Goal: Transaction & Acquisition: Purchase product/service

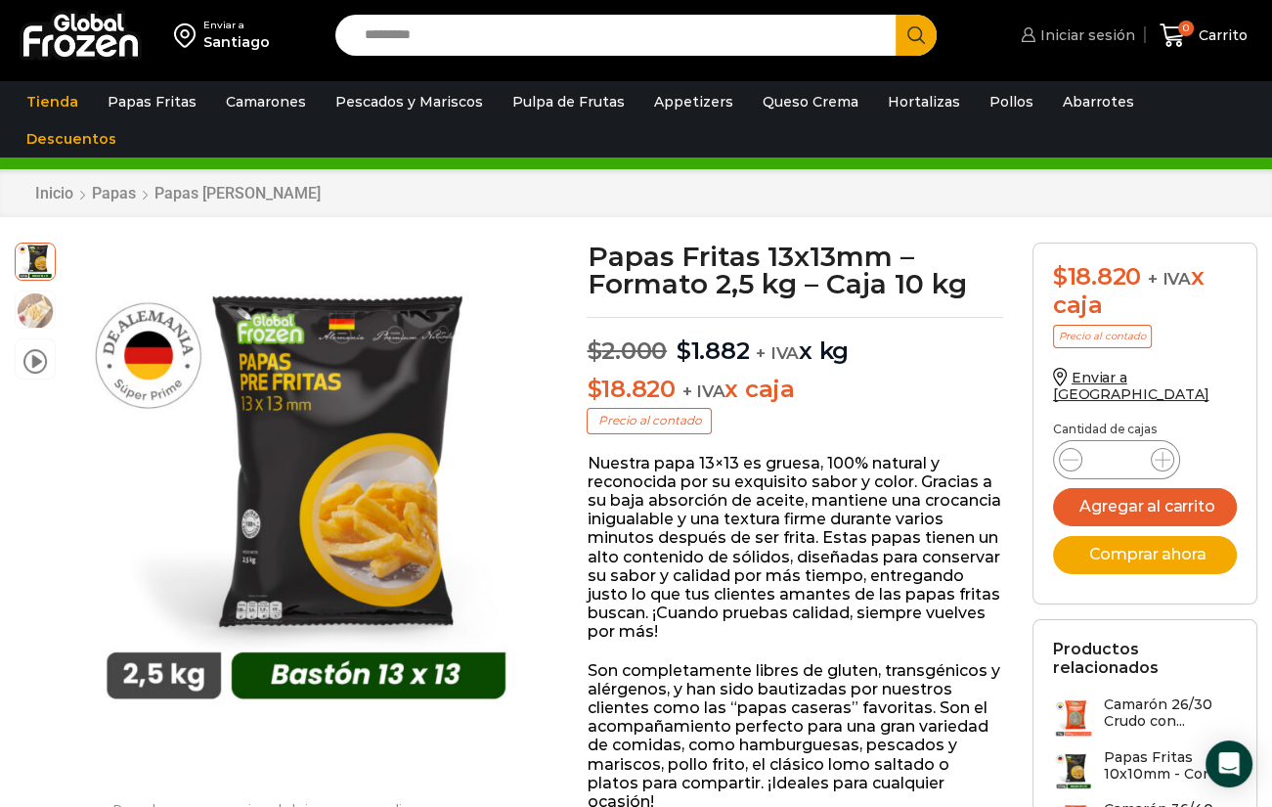
click at [1075, 26] on span "Iniciar sesión" at bounding box center [1085, 35] width 100 height 20
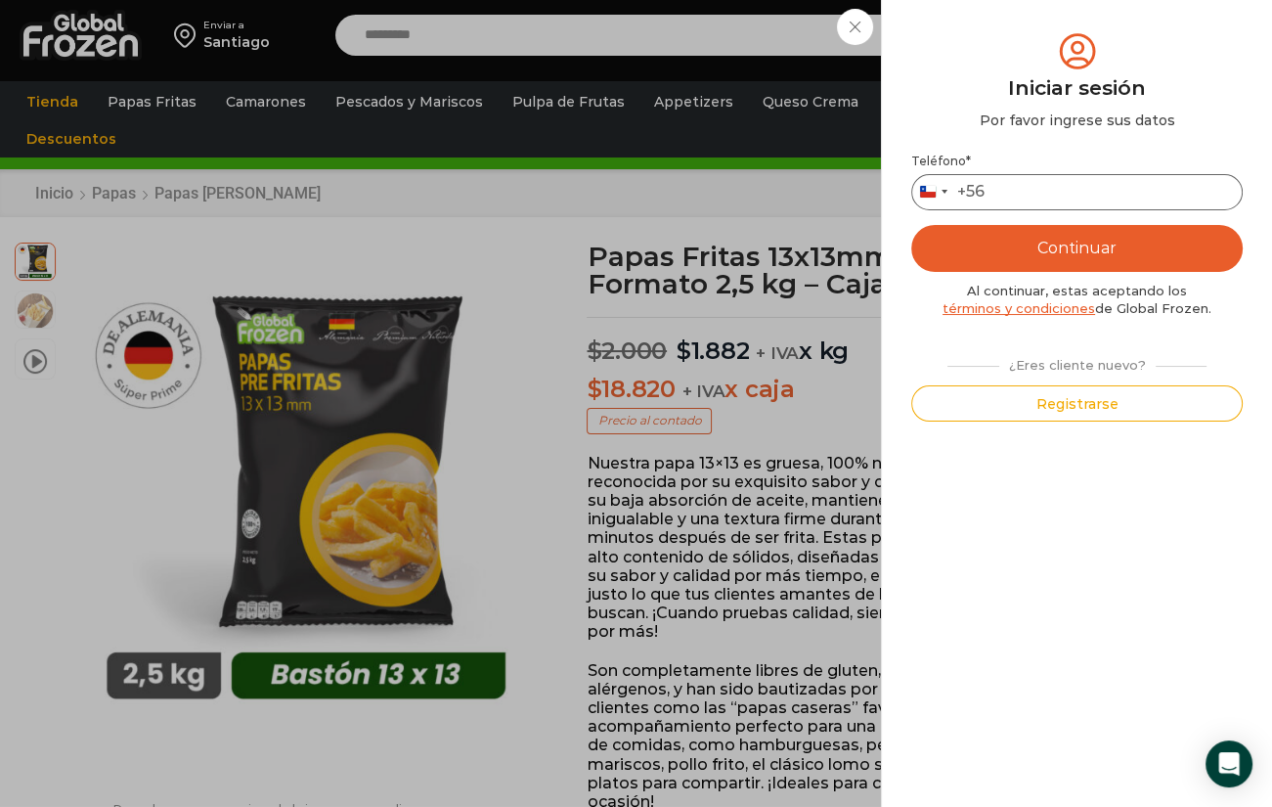
click at [1083, 198] on input "Teléfono *" at bounding box center [1076, 192] width 331 height 36
type input "*"
type input "*********"
click at [1110, 256] on button "Continuar" at bounding box center [1076, 248] width 331 height 47
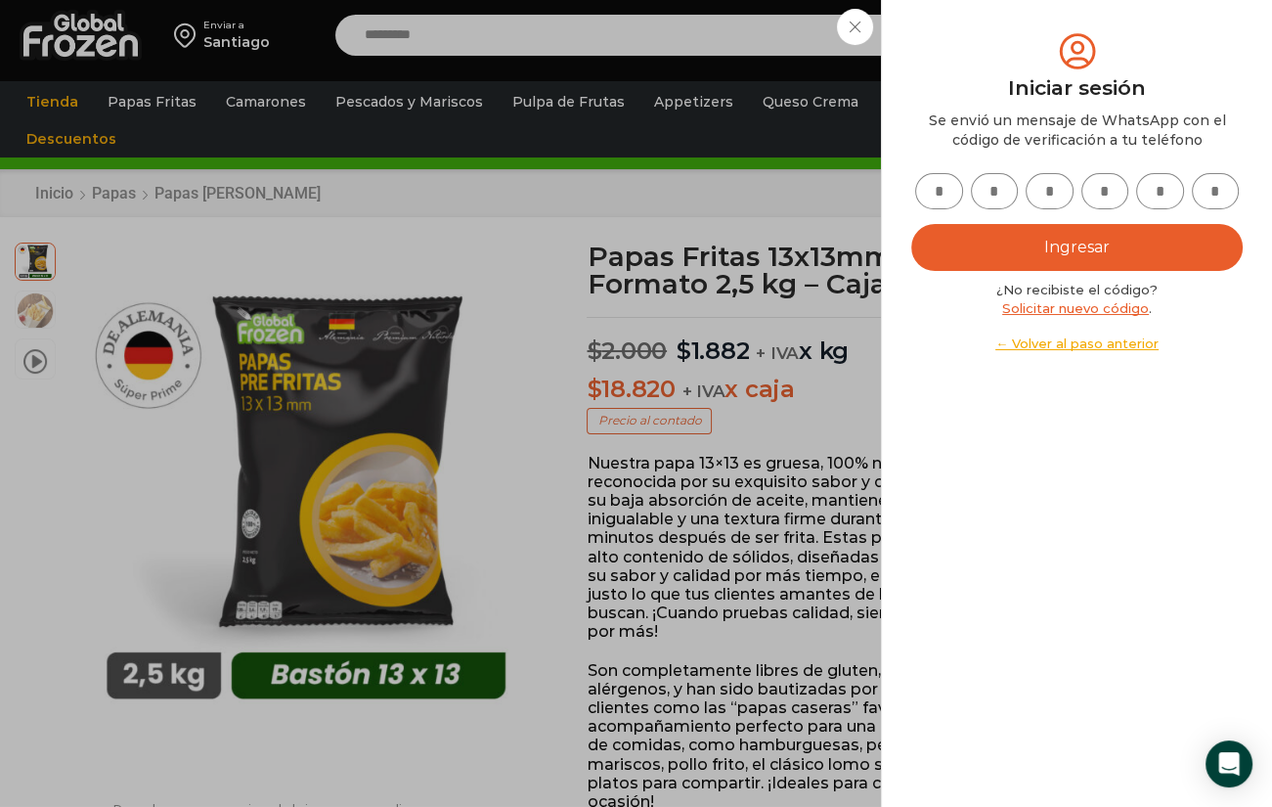
click at [953, 189] on input "text" at bounding box center [939, 191] width 48 height 36
type input "*"
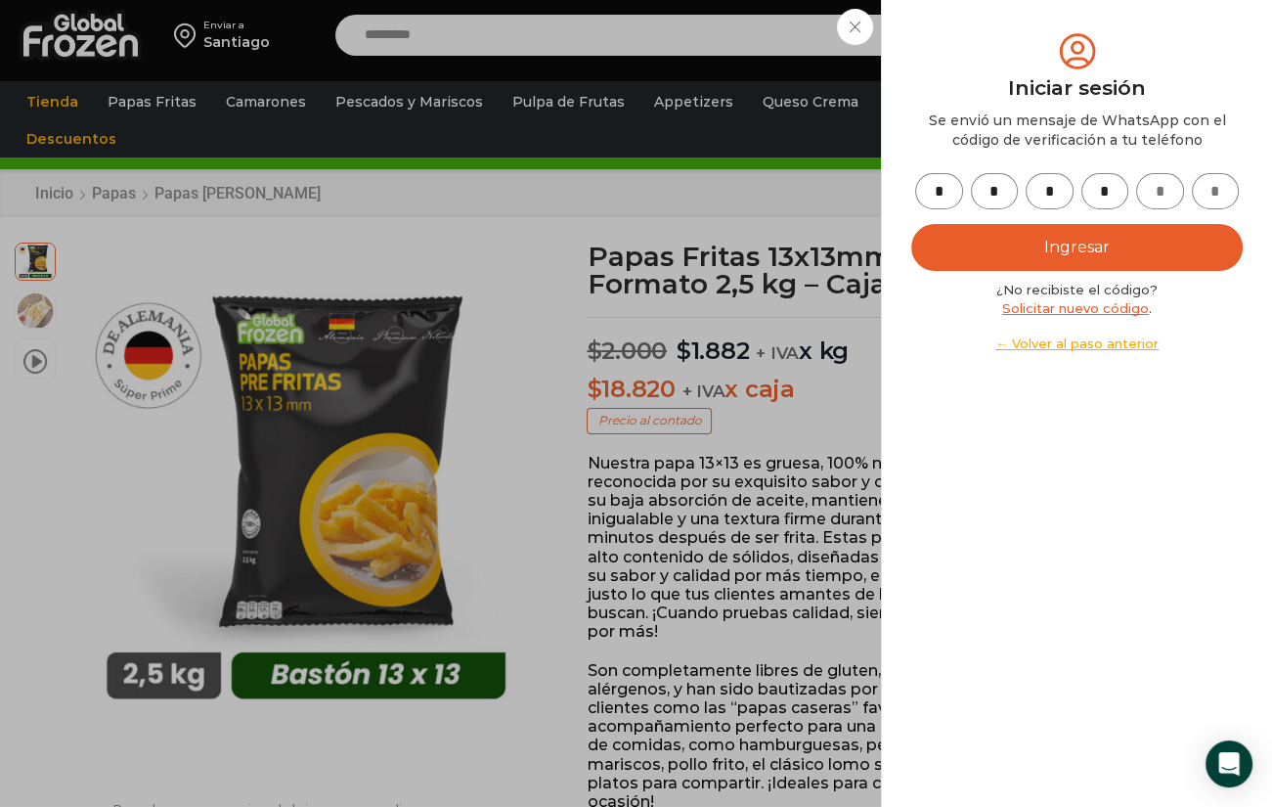
type input "*"
click at [1108, 263] on button "Ingresar" at bounding box center [1076, 247] width 331 height 47
click at [1091, 243] on button "Ingresar" at bounding box center [1076, 247] width 331 height 47
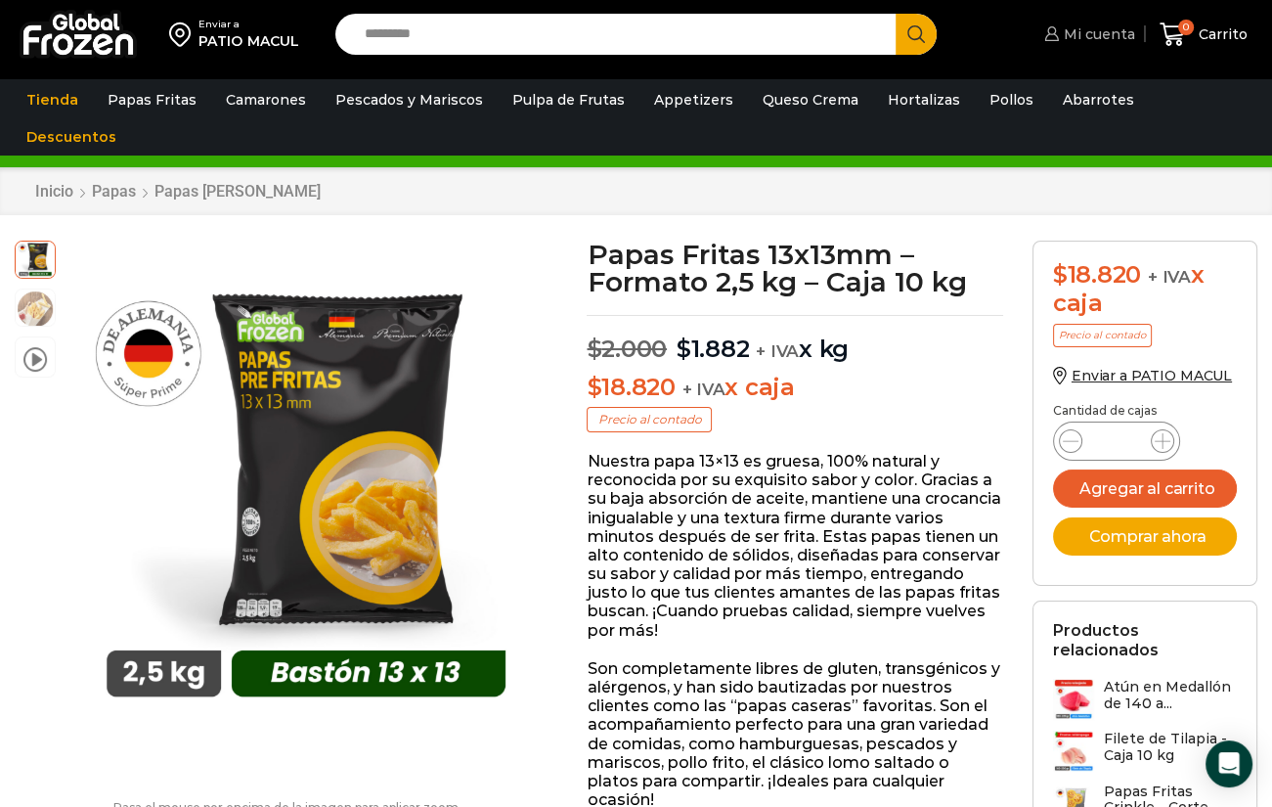
click at [1099, 26] on span "Mi cuenta" at bounding box center [1097, 34] width 76 height 20
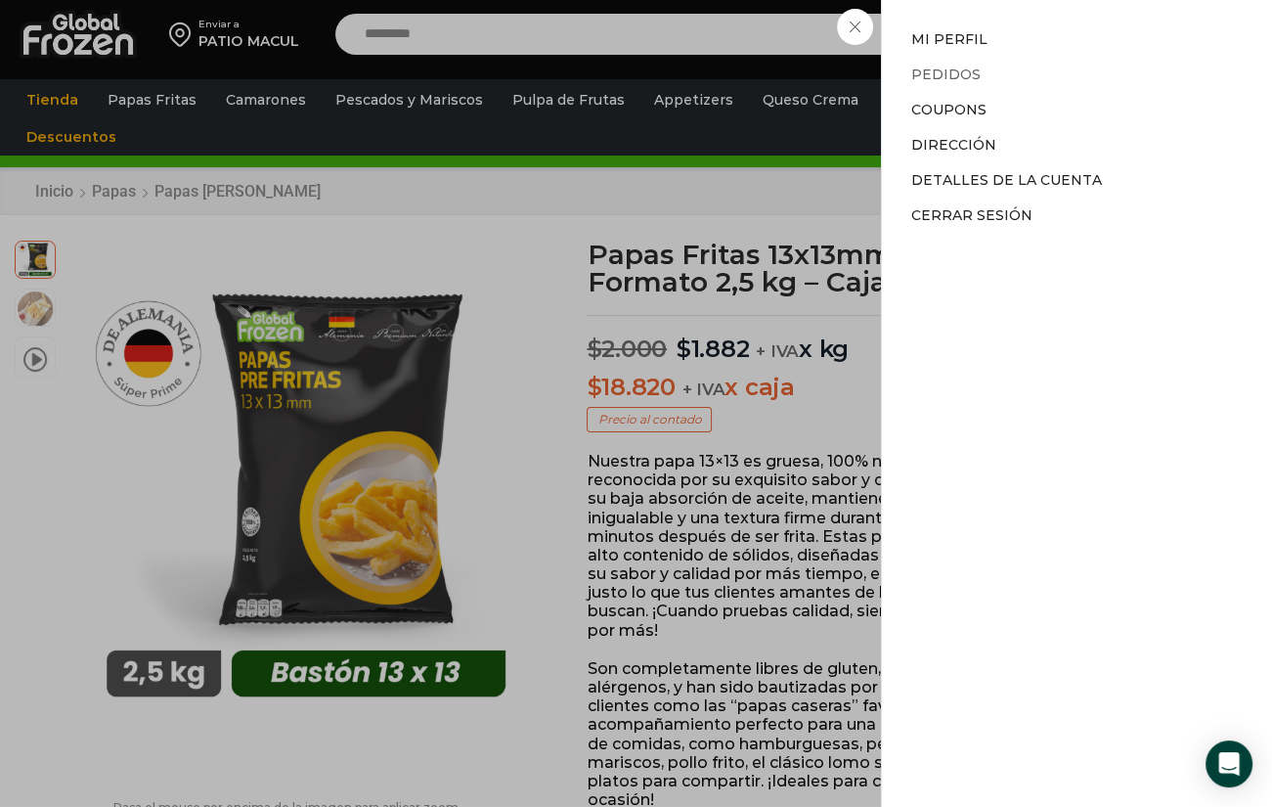
click at [948, 66] on link "Pedidos" at bounding box center [945, 75] width 69 height 18
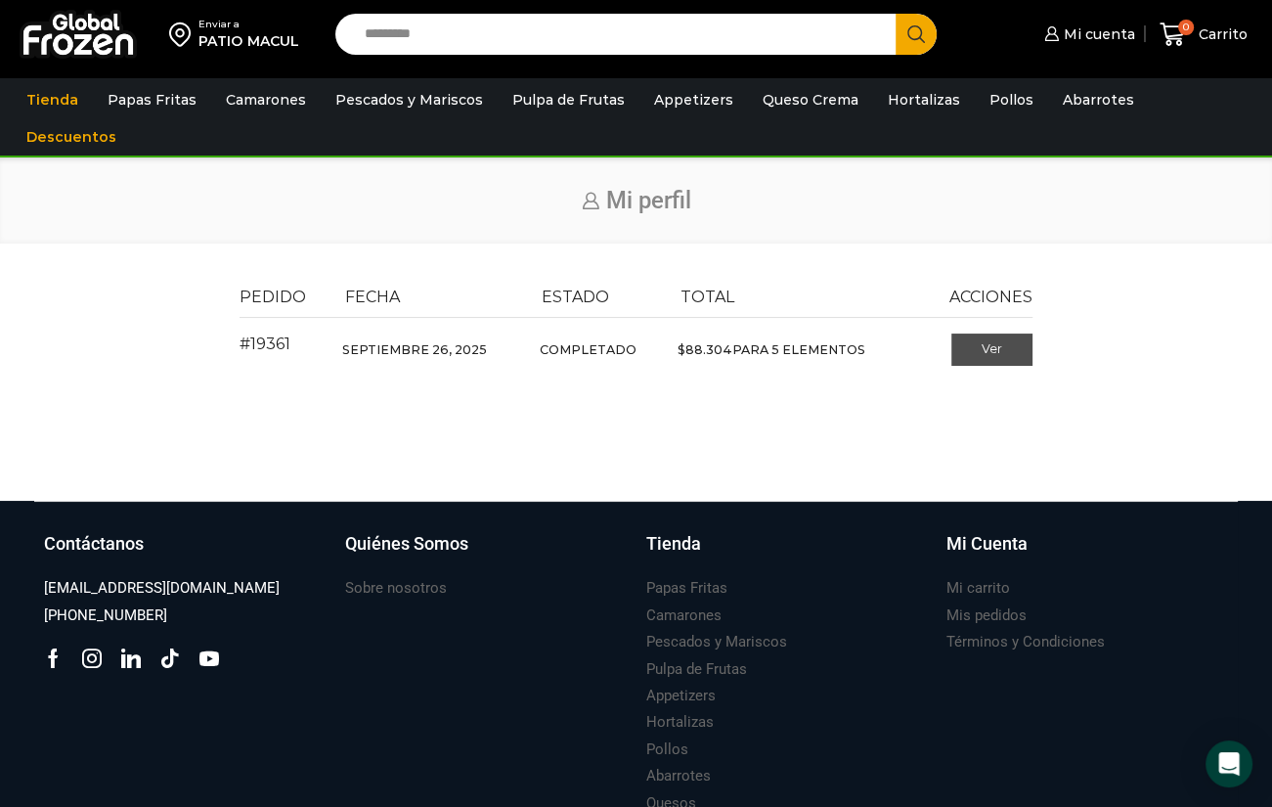
click at [986, 339] on link "Ver" at bounding box center [991, 349] width 81 height 33
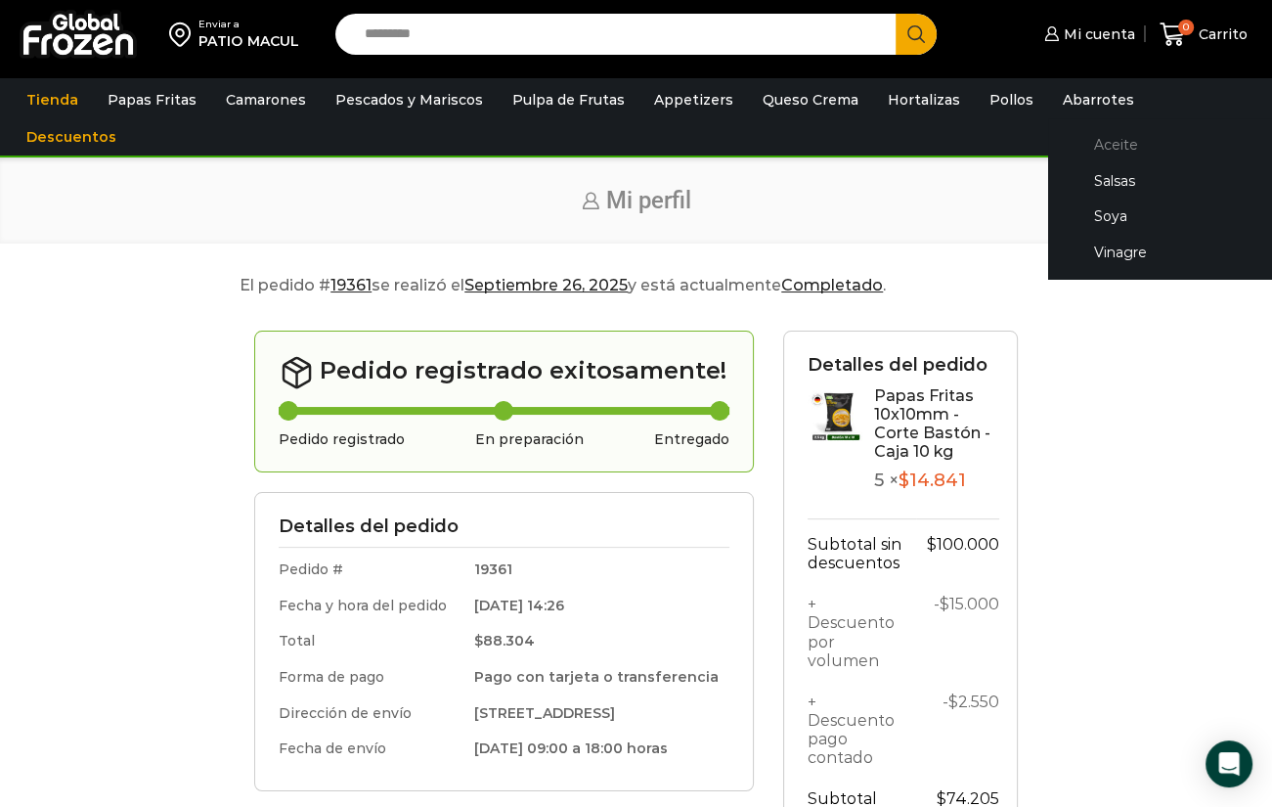
click at [1074, 139] on link "Aceite" at bounding box center [1171, 144] width 207 height 36
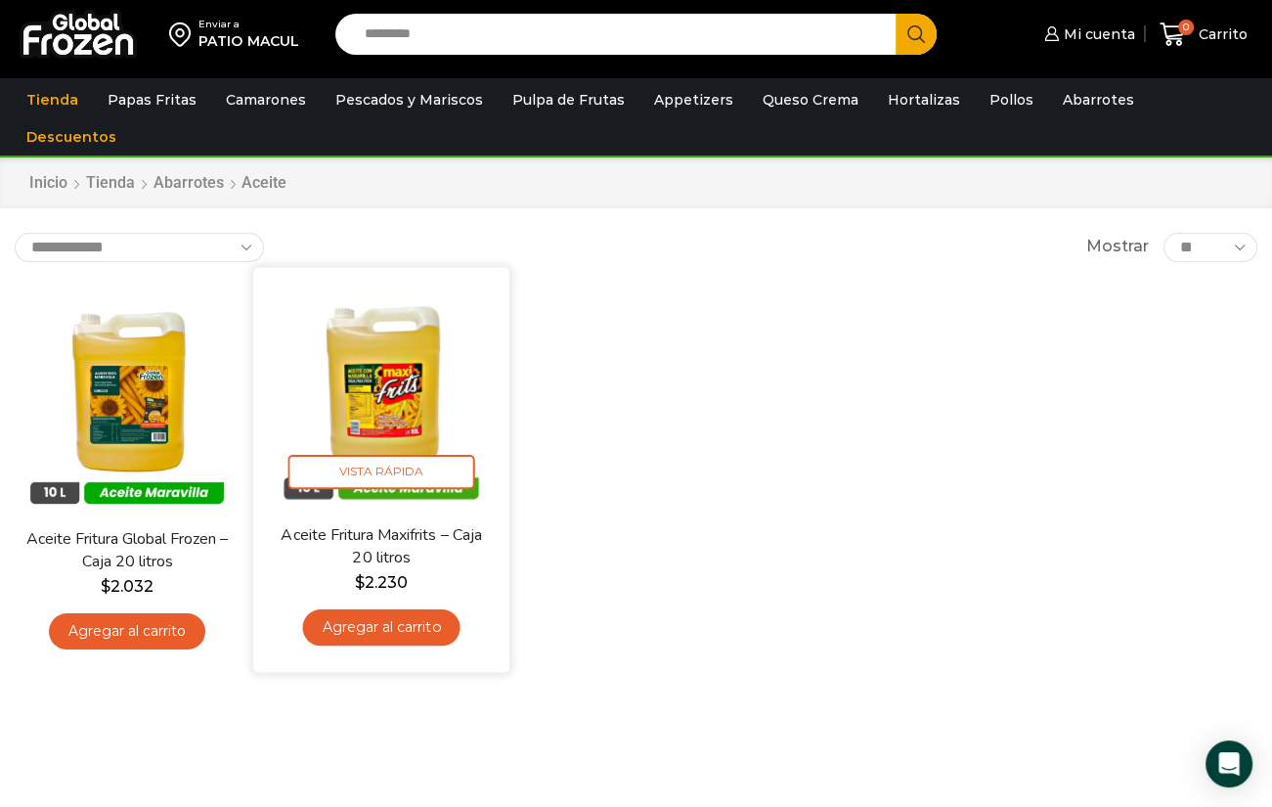
click at [410, 377] on img at bounding box center [381, 395] width 227 height 227
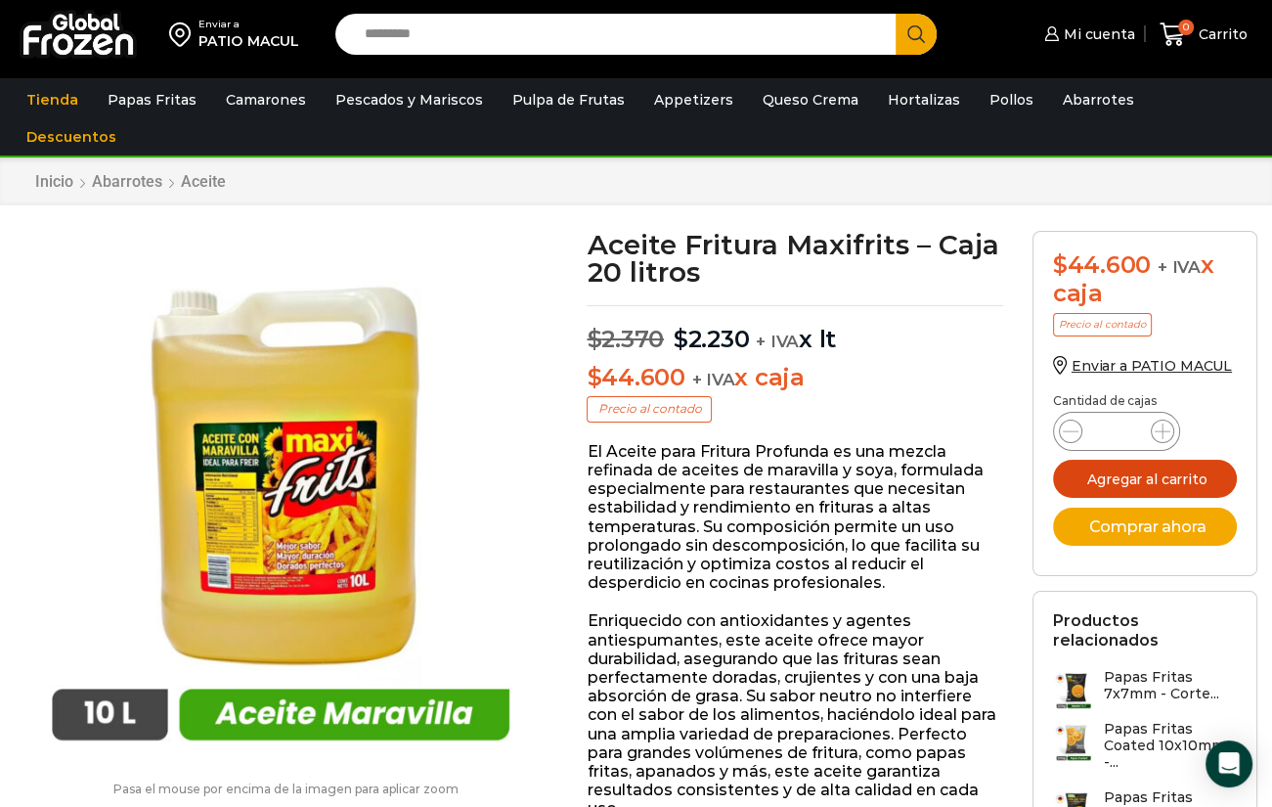
click at [1153, 472] on button "Agregar al carrito" at bounding box center [1145, 479] width 184 height 38
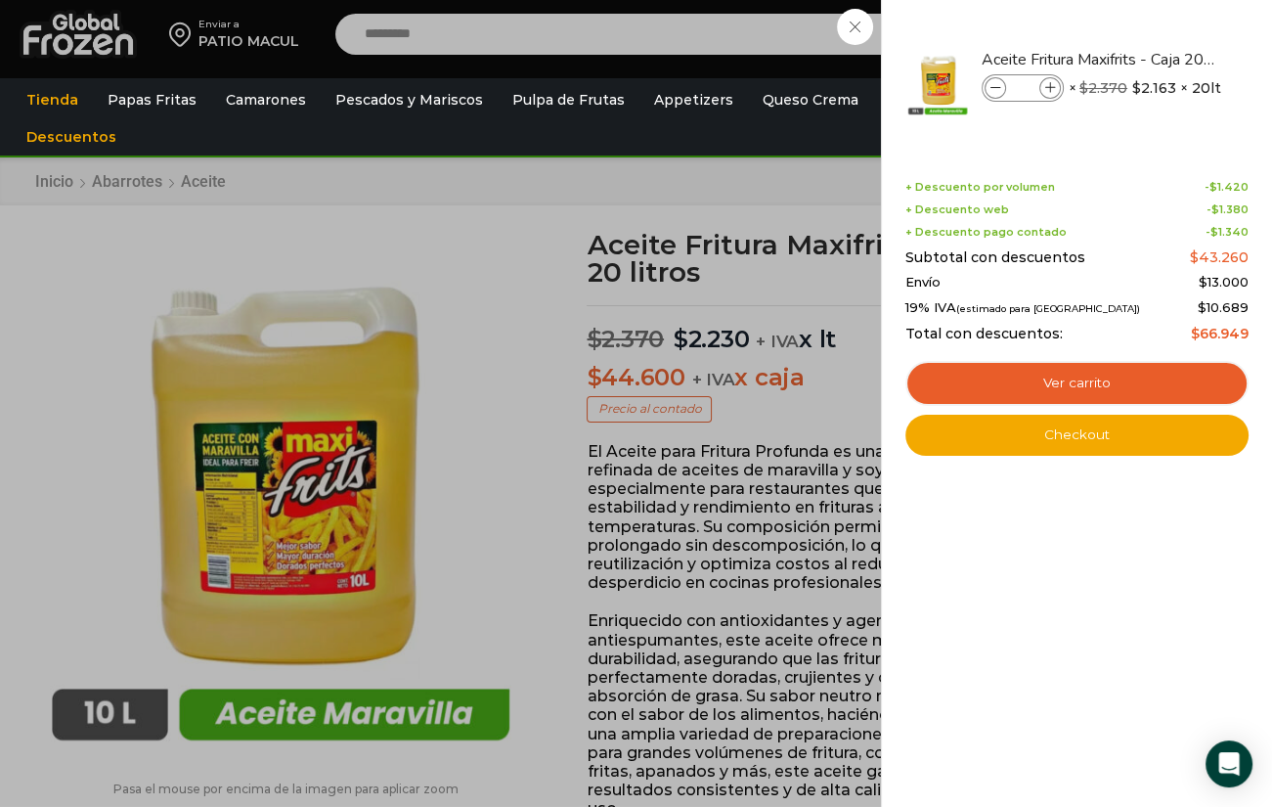
click at [1155, 58] on div "1 Carrito 1 1 Shopping Cart *" at bounding box center [1204, 35] width 98 height 46
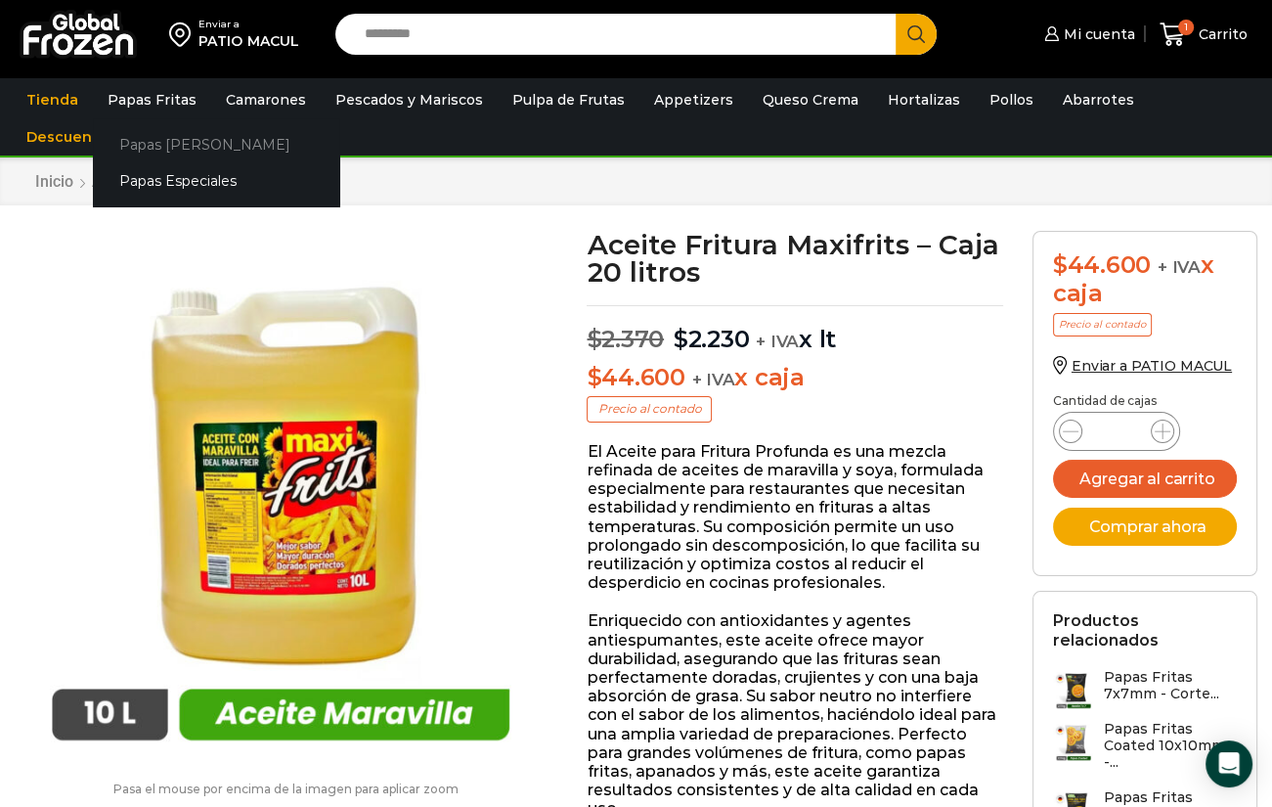
click at [156, 135] on link "Papas [PERSON_NAME]" at bounding box center [216, 144] width 246 height 36
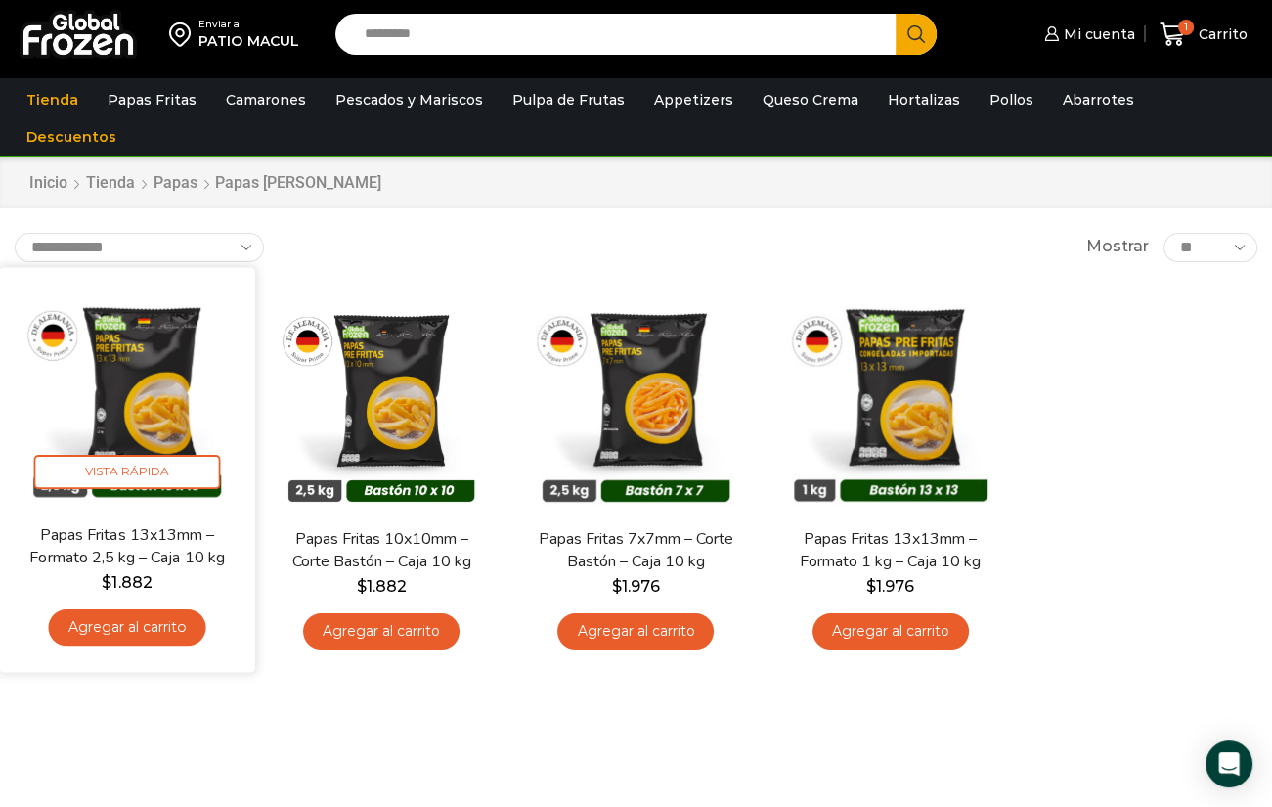
click at [153, 365] on img at bounding box center [127, 395] width 227 height 227
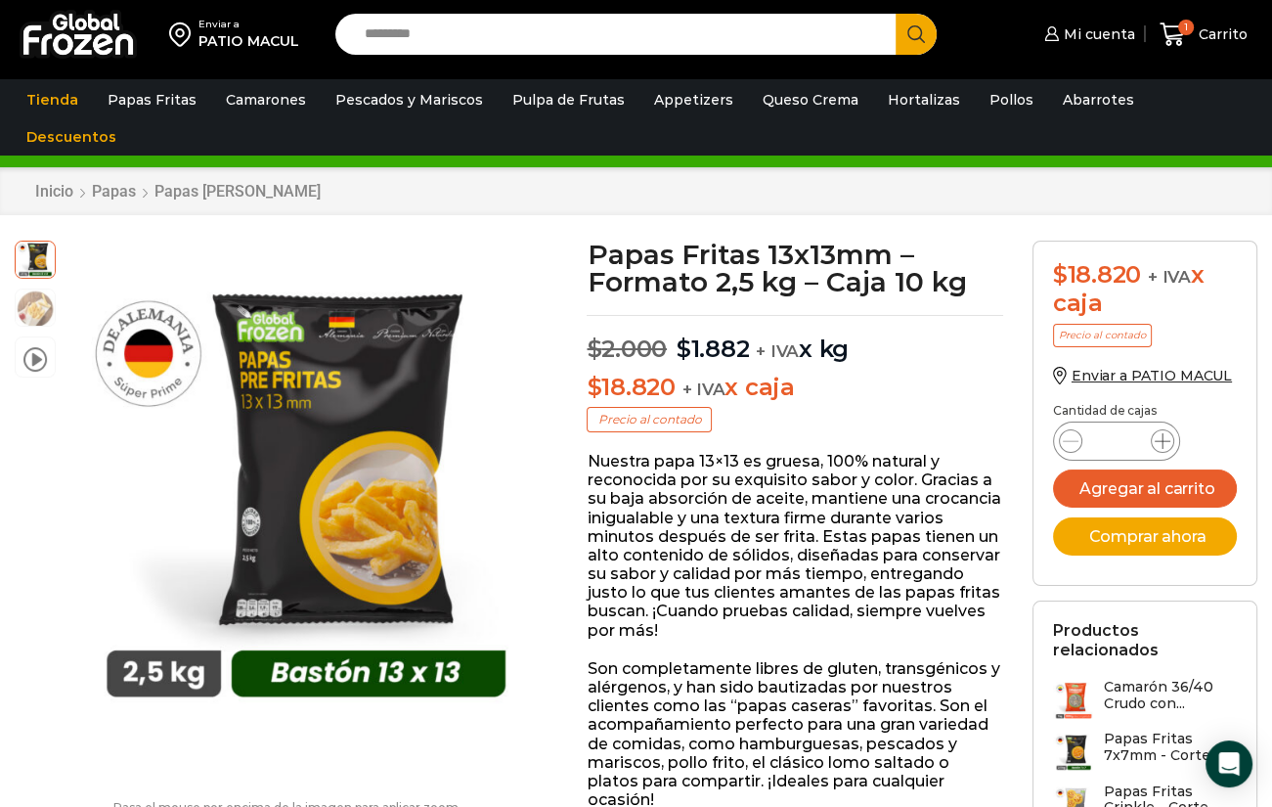
click at [1163, 435] on icon at bounding box center [1163, 441] width 16 height 16
click at [1158, 495] on button "Agregar al carrito" at bounding box center [1145, 488] width 184 height 38
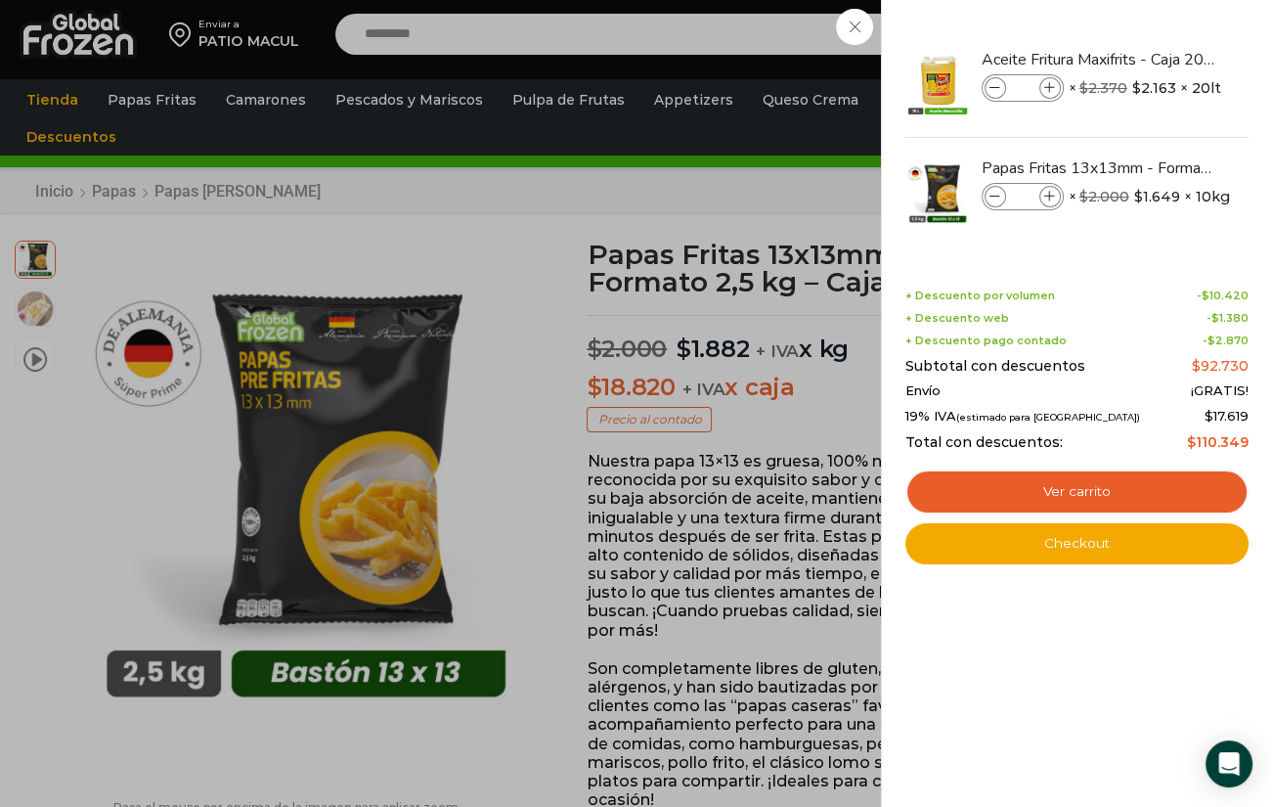
click at [1155, 58] on div "4 [GEOGRAPHIC_DATA] 4 4 Shopping Cart *" at bounding box center [1204, 35] width 98 height 46
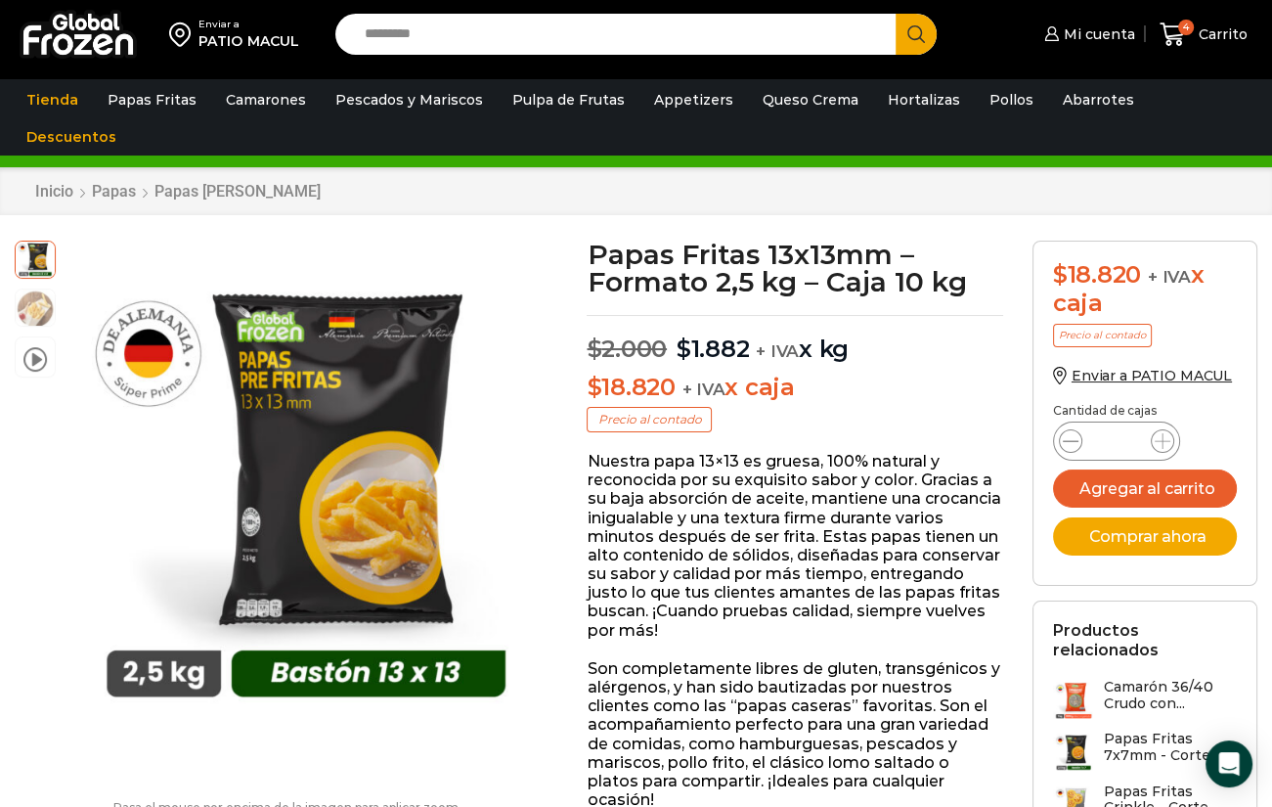
click at [1063, 442] on icon at bounding box center [1071, 441] width 16 height 16
click at [1156, 442] on icon at bounding box center [1163, 441] width 16 height 16
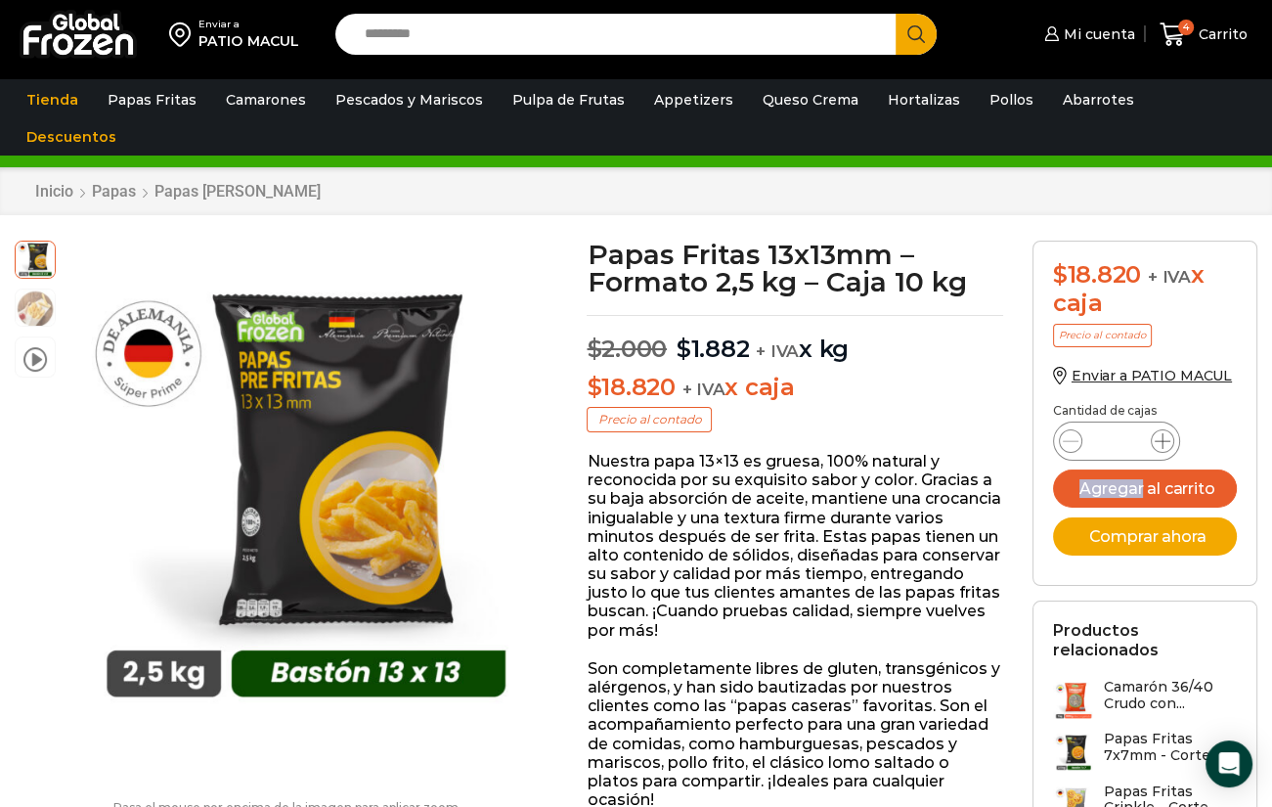
click at [1156, 442] on icon at bounding box center [1163, 441] width 16 height 16
type input "*"
click at [1208, 441] on div "Papas Fritas 13x13mm - Formato 2,5 kg - Caja 10 kg cantidad *" at bounding box center [1145, 440] width 184 height 37
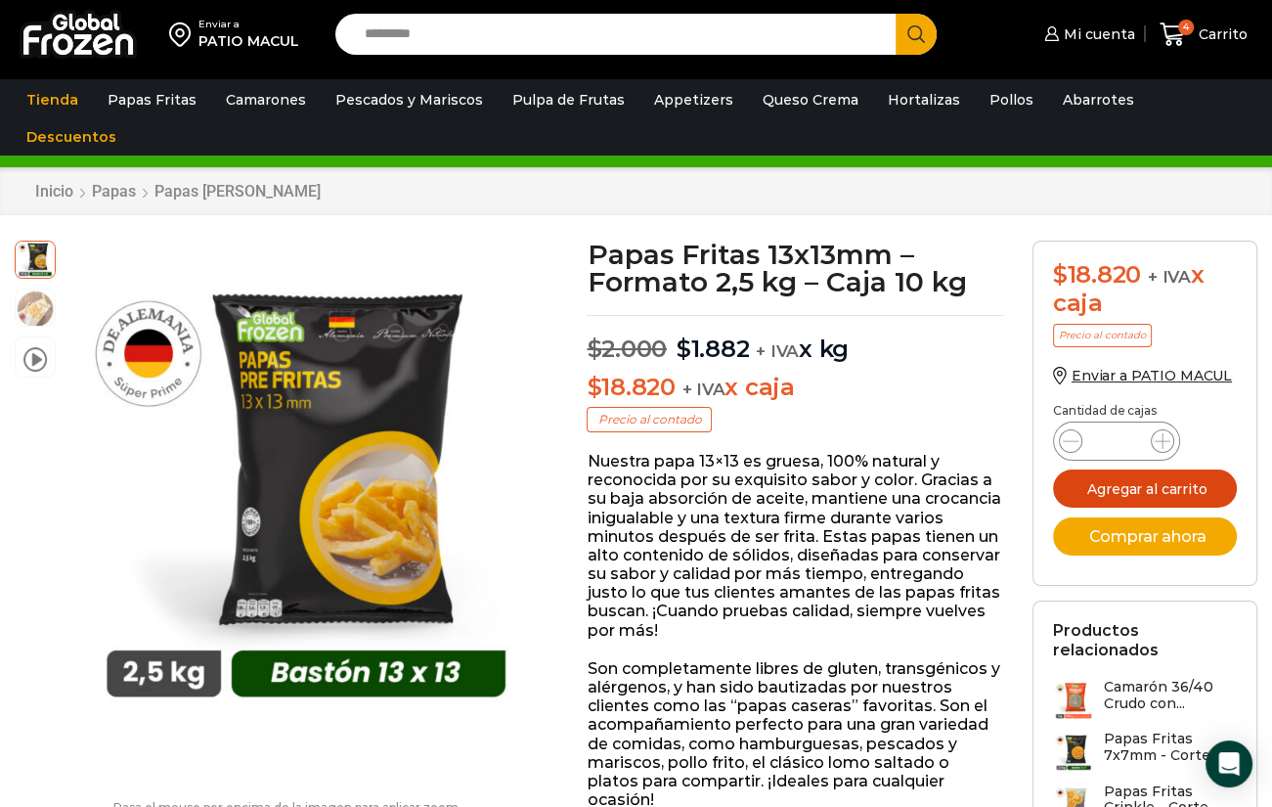
click at [1168, 489] on button "Agregar al carrito" at bounding box center [1145, 488] width 184 height 38
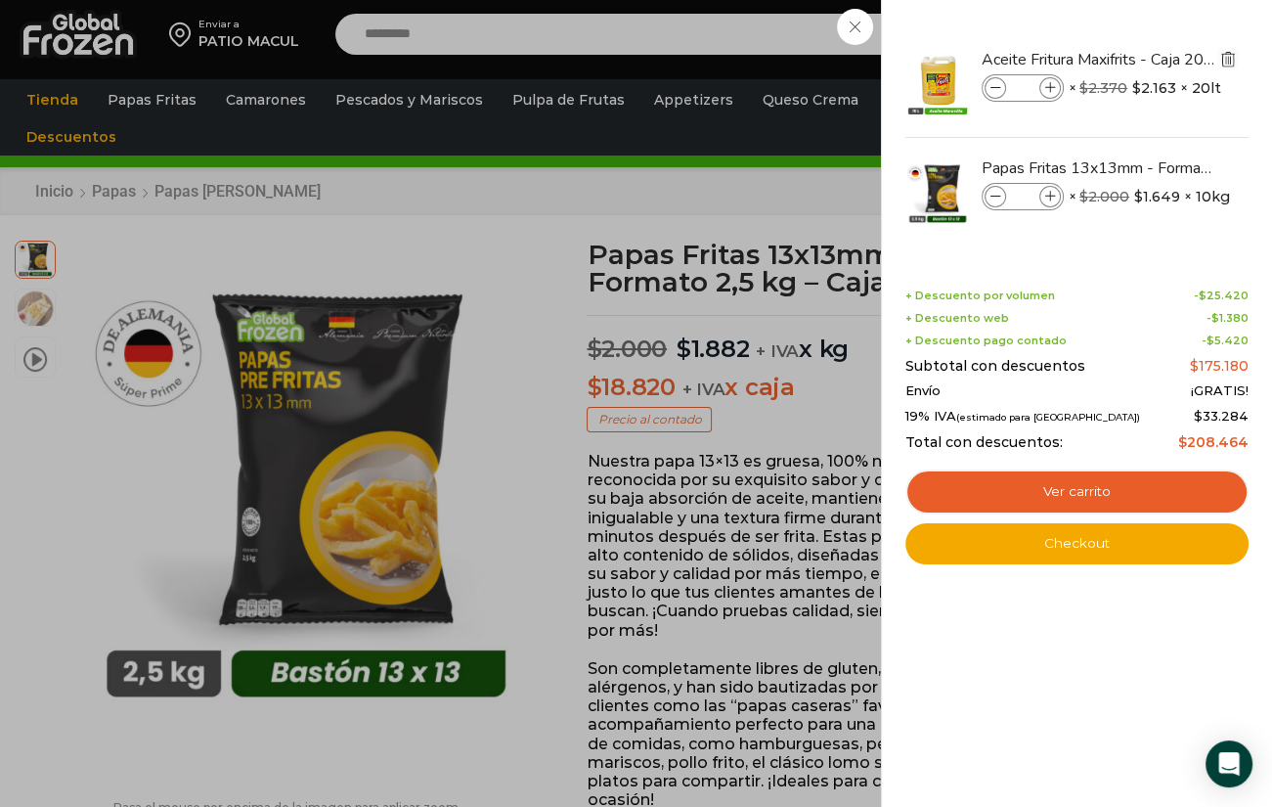
click at [1219, 55] on img "Eliminar Aceite Fritura Maxifrits - Caja 20 litros del carrito" at bounding box center [1228, 59] width 18 height 18
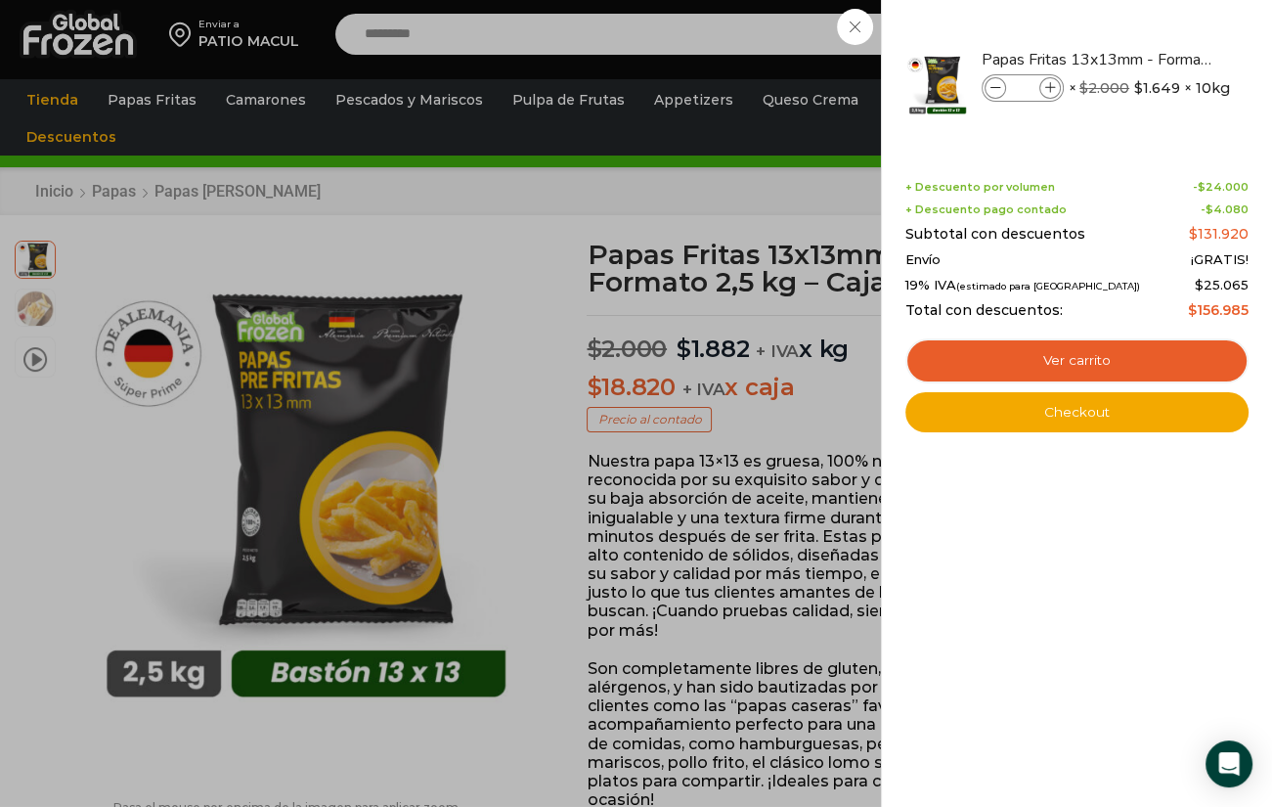
click at [1155, 58] on div "8 [GEOGRAPHIC_DATA] 8 8 Shopping Cart *" at bounding box center [1204, 35] width 98 height 46
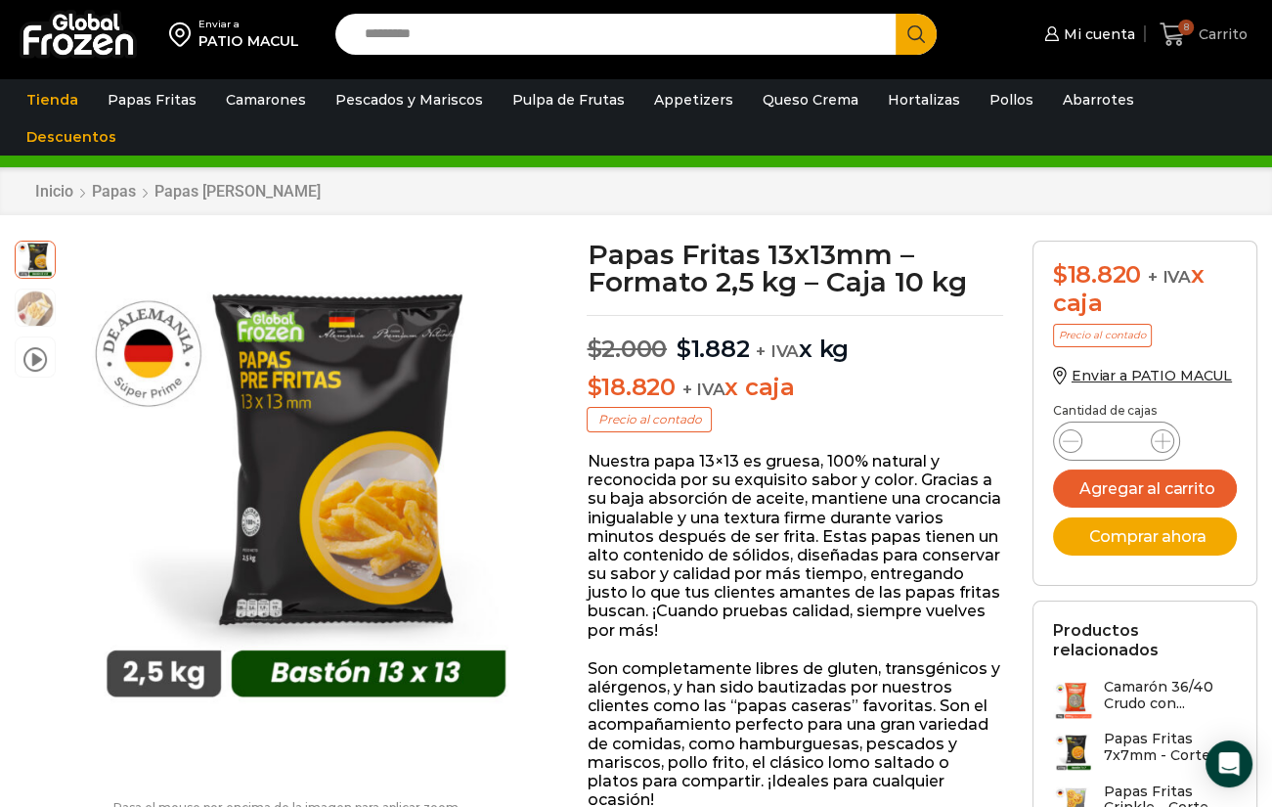
click at [1207, 43] on span "Carrito" at bounding box center [1221, 34] width 54 height 20
